Goal: Task Accomplishment & Management: Use online tool/utility

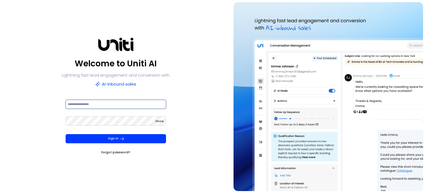
click at [95, 106] on input at bounding box center [116, 103] width 101 height 9
click at [100, 104] on input at bounding box center [116, 103] width 101 height 9
type input "**********"
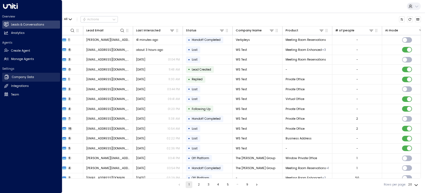
click at [16, 76] on h2 "Company Data" at bounding box center [23, 77] width 22 height 4
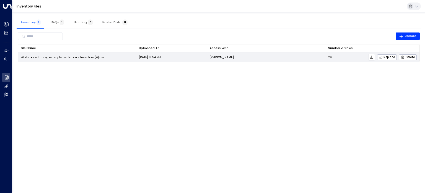
click at [372, 57] on icon at bounding box center [372, 57] width 4 height 4
click at [386, 56] on span "Replace" at bounding box center [387, 57] width 16 height 4
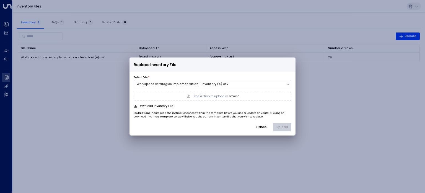
click at [196, 94] on div "Drag & drop to upload or browse" at bounding box center [213, 96] width 54 height 4
click at [281, 125] on button "Upload" at bounding box center [282, 127] width 18 height 8
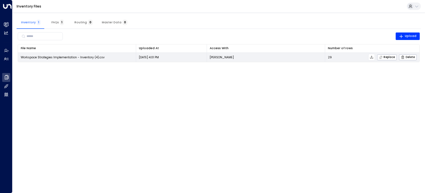
click at [373, 57] on icon at bounding box center [372, 56] width 3 height 3
click at [389, 55] on span "Replace" at bounding box center [387, 57] width 16 height 4
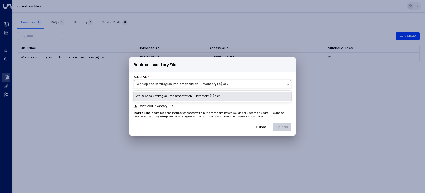
click at [226, 83] on div "Workspace Strategies Implementation - Inventory (4).csv" at bounding box center [210, 84] width 147 height 4
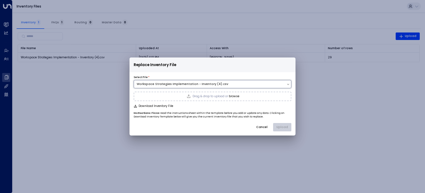
click at [225, 98] on div "Drag & drop to upload or browse" at bounding box center [213, 95] width 158 height 9
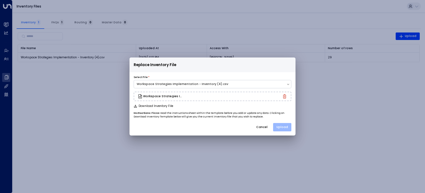
click at [283, 125] on button "Upload" at bounding box center [282, 127] width 18 height 8
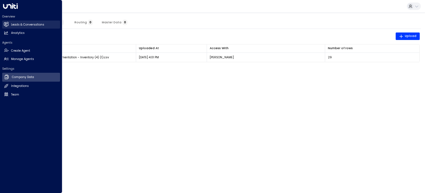
click at [17, 22] on h2 "Leads & Conversations" at bounding box center [27, 24] width 33 height 4
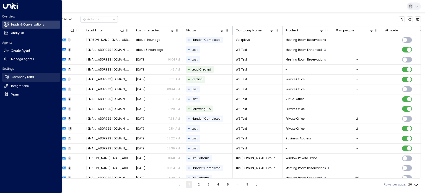
click at [23, 78] on h2 "Company Data" at bounding box center [23, 77] width 22 height 4
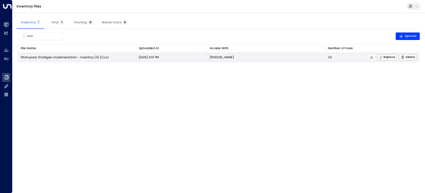
click at [373, 57] on icon at bounding box center [372, 57] width 4 height 4
click at [384, 57] on span "Replace" at bounding box center [387, 57] width 16 height 4
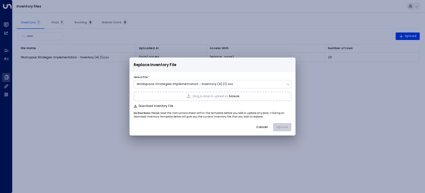
click at [225, 95] on span "Drag & drop to upload or" at bounding box center [210, 96] width 35 height 3
click at [285, 125] on button "Upload" at bounding box center [282, 127] width 18 height 8
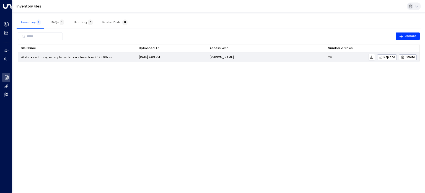
click at [342, 54] on div "Replace Delete" at bounding box center [374, 57] width 85 height 7
click at [372, 55] on button at bounding box center [372, 57] width 7 height 7
